Goal: Transaction & Acquisition: Purchase product/service

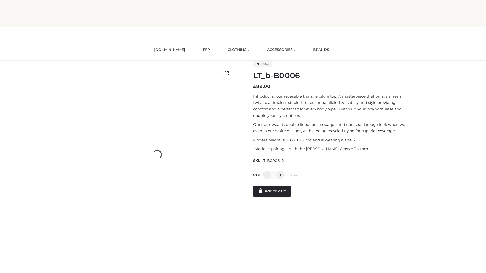
click at [272, 191] on link "Add to cart" at bounding box center [272, 191] width 38 height 11
